Goal: Check status: Check status

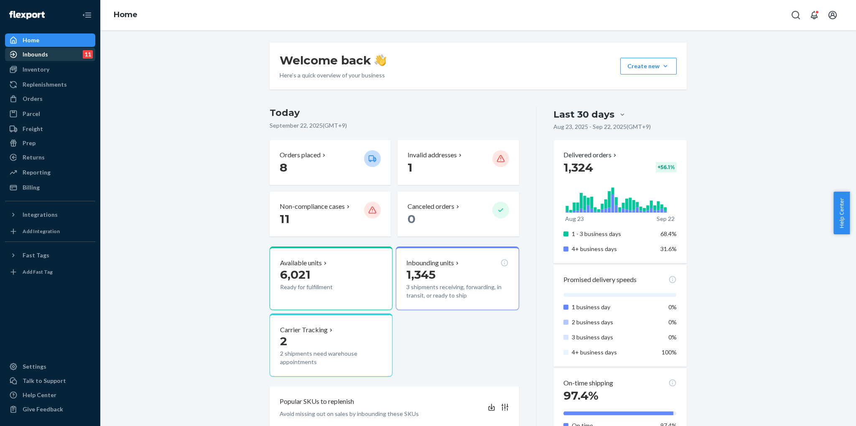
click at [56, 59] on div "Inbounds 11" at bounding box center [50, 55] width 89 height 12
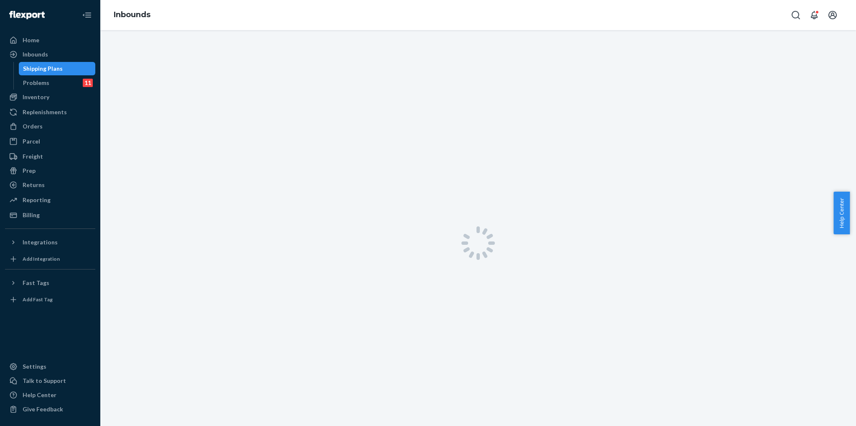
click at [51, 72] on div "Shipping Plans" at bounding box center [43, 68] width 40 height 8
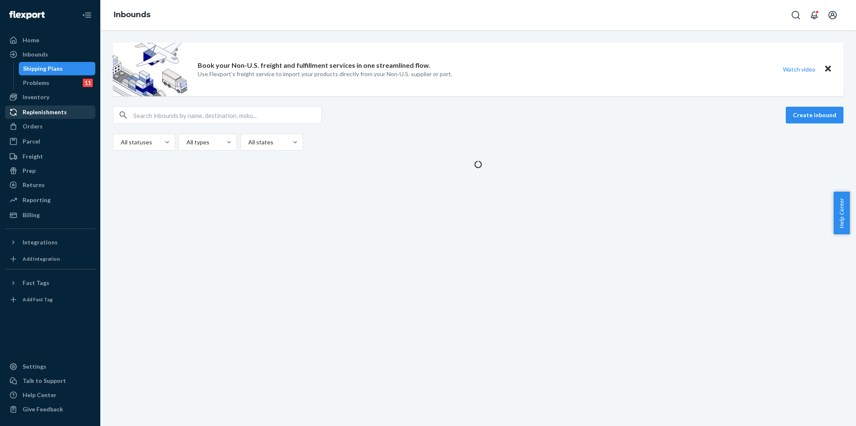
click at [50, 106] on div "Replenishments" at bounding box center [50, 112] width 89 height 12
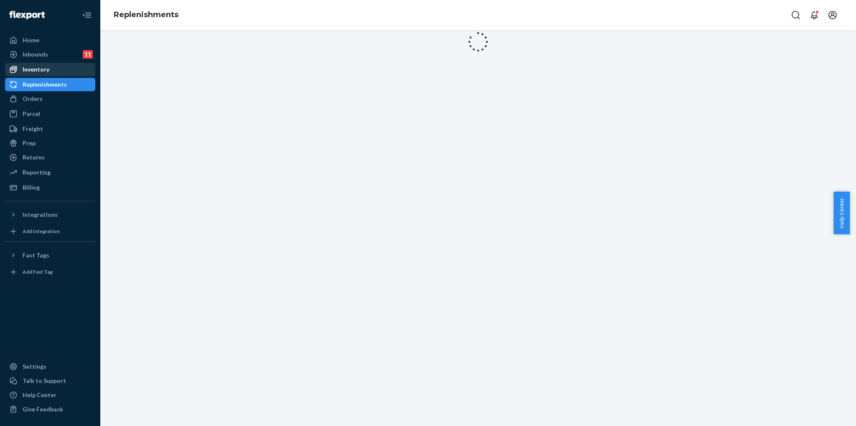
click at [58, 70] on div "Inventory" at bounding box center [50, 70] width 89 height 12
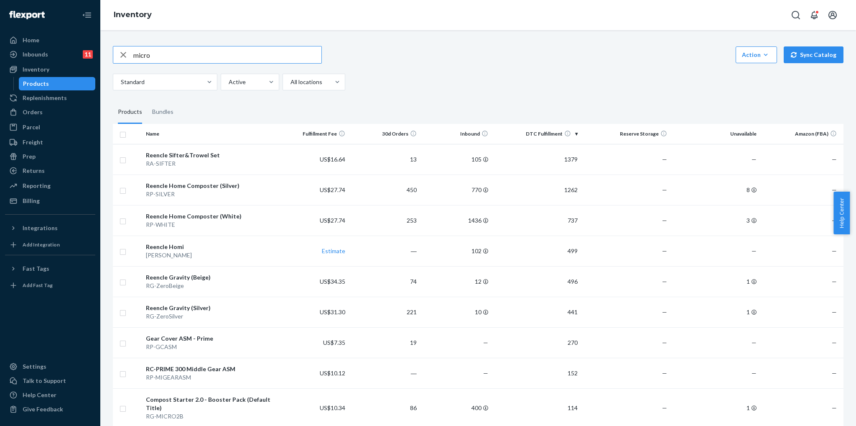
type input "micro"
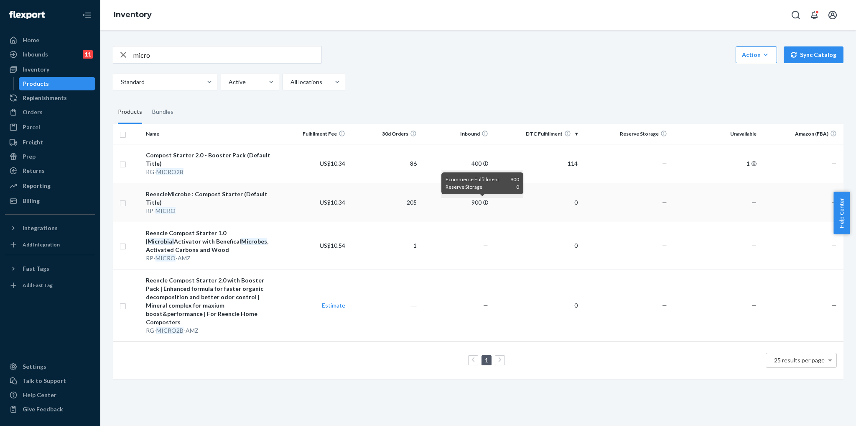
click at [483, 202] on icon at bounding box center [485, 202] width 5 height 5
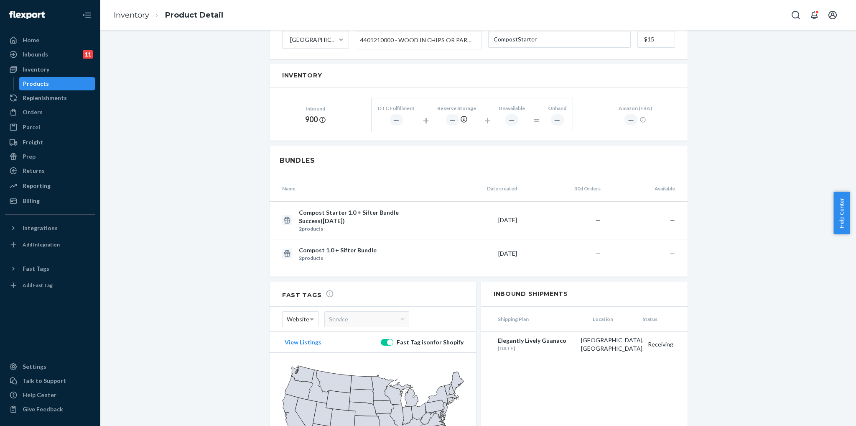
scroll to position [491, 0]
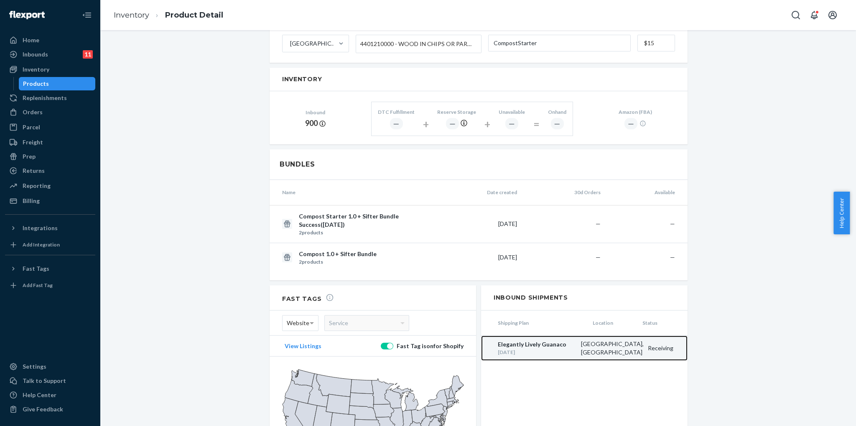
click at [552, 340] on div "Elegantly Lively Guanaco" at bounding box center [537, 344] width 79 height 8
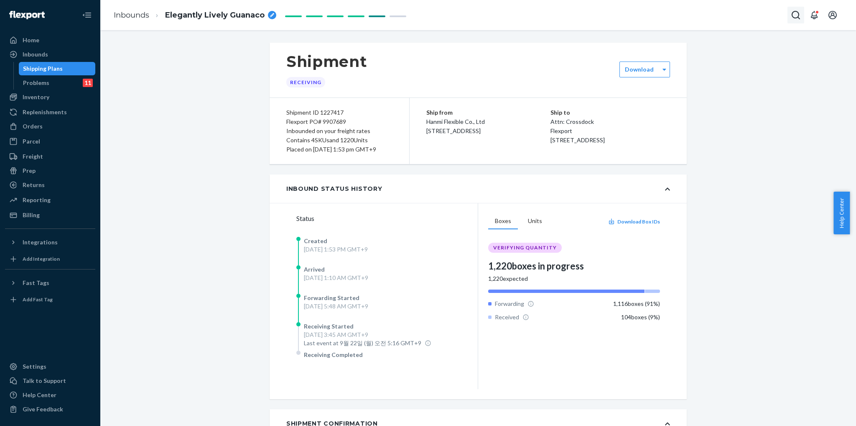
click at [795, 13] on icon "Open Search Box" at bounding box center [796, 15] width 10 height 10
drag, startPoint x: 736, startPoint y: 16, endPoint x: 588, endPoint y: 5, distance: 148.0
click at [590, 6] on div "Inbounds Elegantly Lively Guanaco 2VBYSTFYW No results found for 2VBYSTFYW" at bounding box center [478, 15] width 756 height 30
paste input "[PERSON_NAME]"
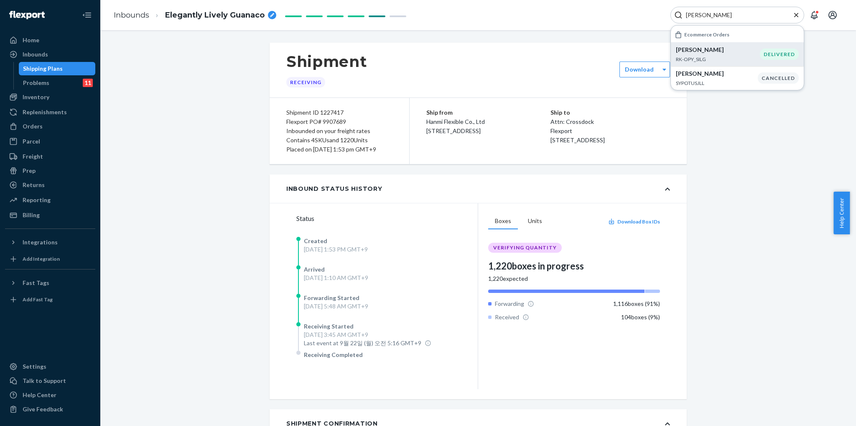
type input "[PERSON_NAME]"
click at [741, 57] on p "RK-OPY_SILG" at bounding box center [718, 59] width 84 height 7
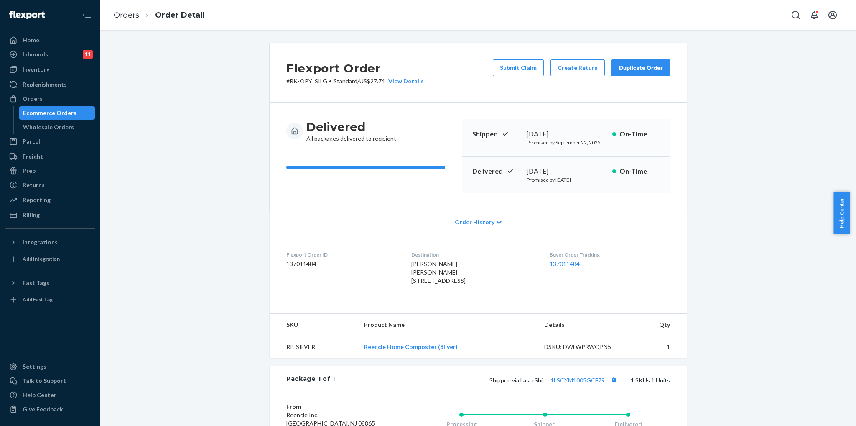
click at [741, 57] on div "Flexport Order # RK-OPY_SILG • Standard / US$27.74 View Details Submit Claim Cr…" at bounding box center [479, 294] width 744 height 503
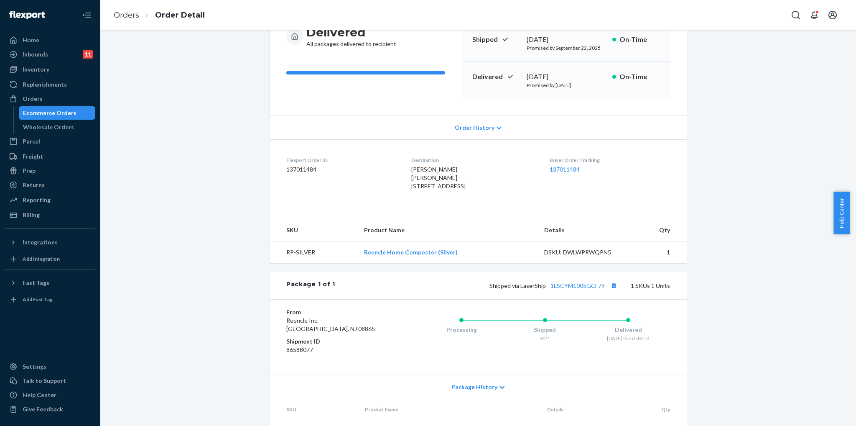
scroll to position [53, 0]
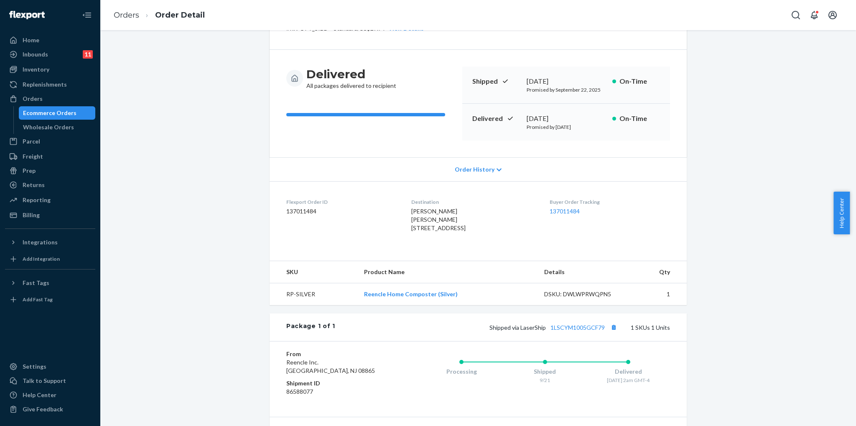
click at [767, 232] on div "Flexport Order # RK-OPY_SILG • Standard / US$27.74 View Details Submit Claim Cr…" at bounding box center [479, 241] width 744 height 503
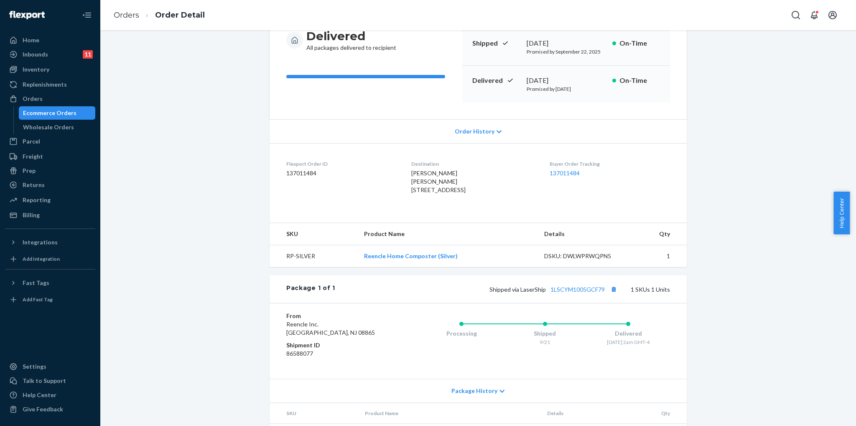
scroll to position [136, 0]
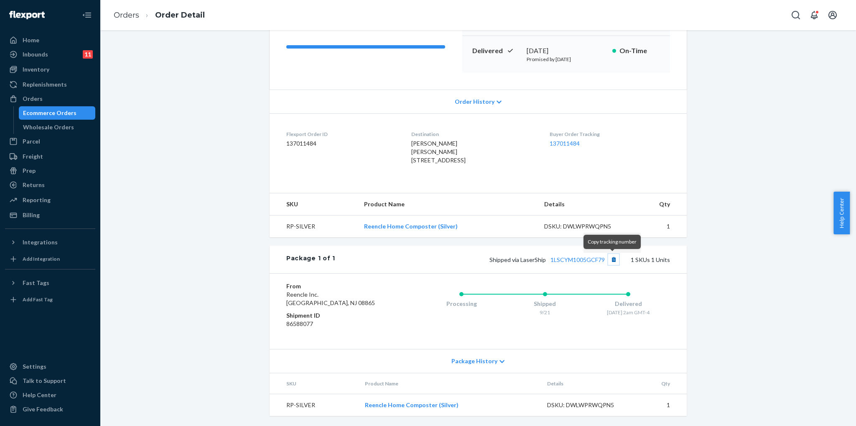
click at [611, 258] on button "Copy tracking number" at bounding box center [613, 259] width 11 height 11
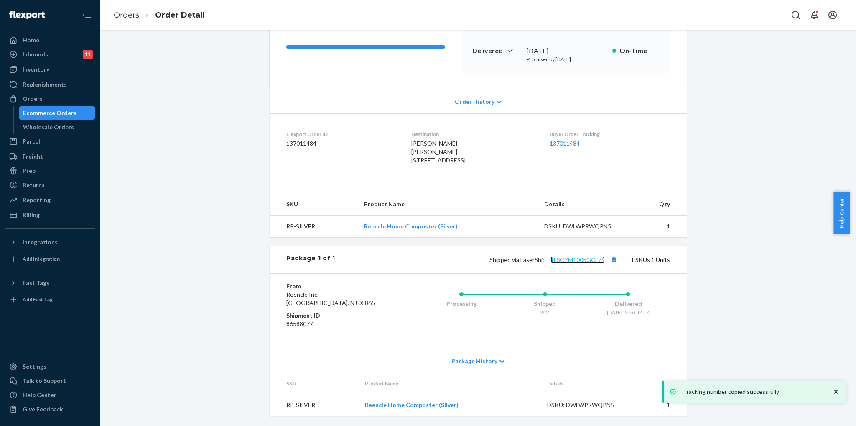
click at [577, 260] on link "1LSCYM1005GCF79" at bounding box center [578, 259] width 54 height 7
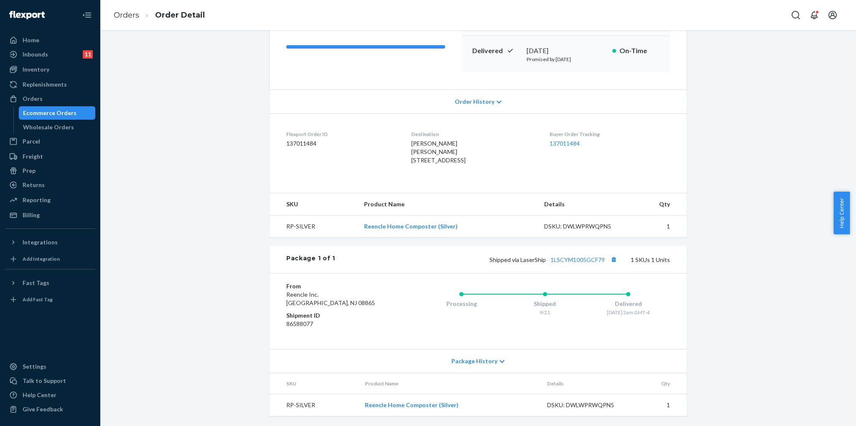
drag, startPoint x: 401, startPoint y: 144, endPoint x: 478, endPoint y: 151, distance: 77.6
click at [478, 151] on dl "Flexport Order ID 137011484 Destination [PERSON_NAME] [PERSON_NAME] [STREET_ADD…" at bounding box center [478, 148] width 417 height 71
copy span "[STREET_ADDRESS]"
click at [491, 158] on div "[PERSON_NAME] [PERSON_NAME] [STREET_ADDRESS]" at bounding box center [473, 151] width 125 height 25
drag, startPoint x: 477, startPoint y: 153, endPoint x: 403, endPoint y: 146, distance: 73.9
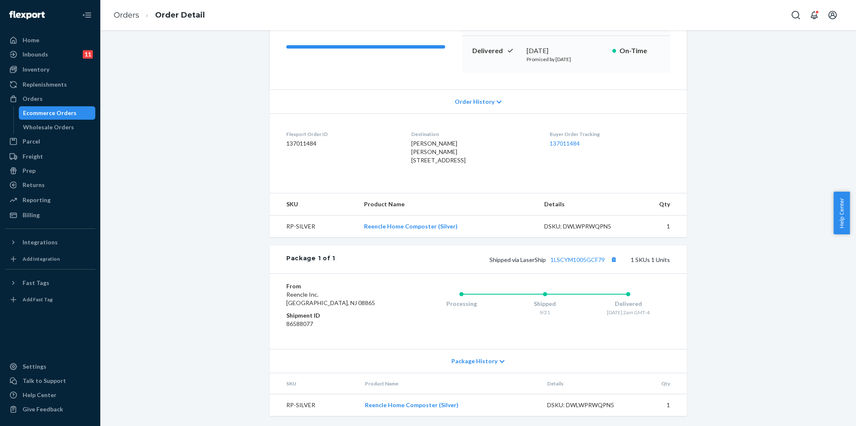
click at [411, 146] on div "[PERSON_NAME] [PERSON_NAME] [STREET_ADDRESS]" at bounding box center [473, 151] width 125 height 25
copy span "[STREET_ADDRESS]"
click at [195, 235] on div "Flexport Order # RK-OPY_SILG • Standard / US$27.74 View Details Submit Claim Cr…" at bounding box center [479, 173] width 744 height 503
